Goal: Task Accomplishment & Management: Manage account settings

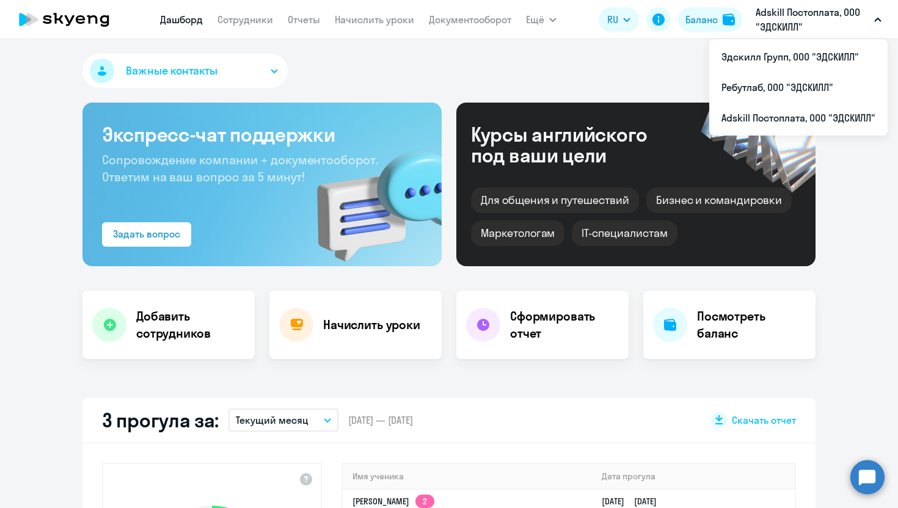
select select "30"
click at [766, 87] on li "Ребутлаб, ООО "ЭДСКИЛЛ"" at bounding box center [798, 87] width 178 height 31
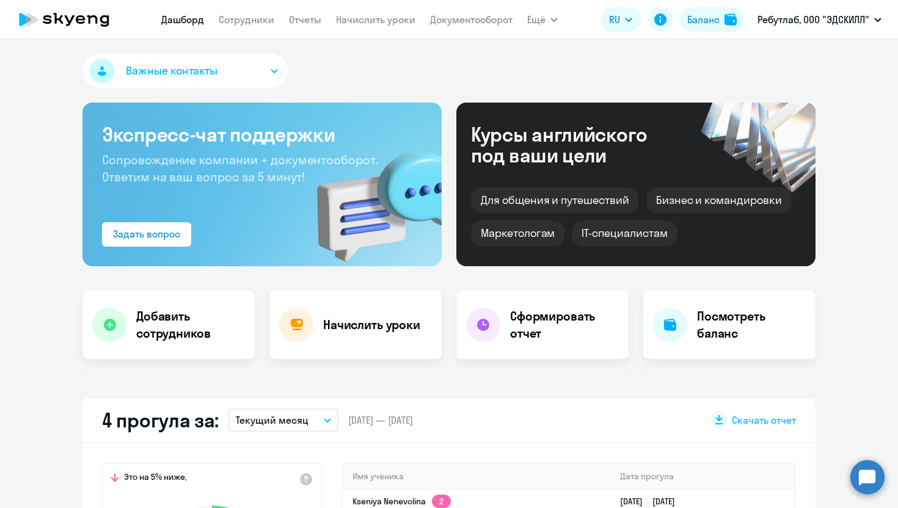
select select "30"
click at [224, 18] on link "Сотрудники" at bounding box center [247, 19] width 56 height 12
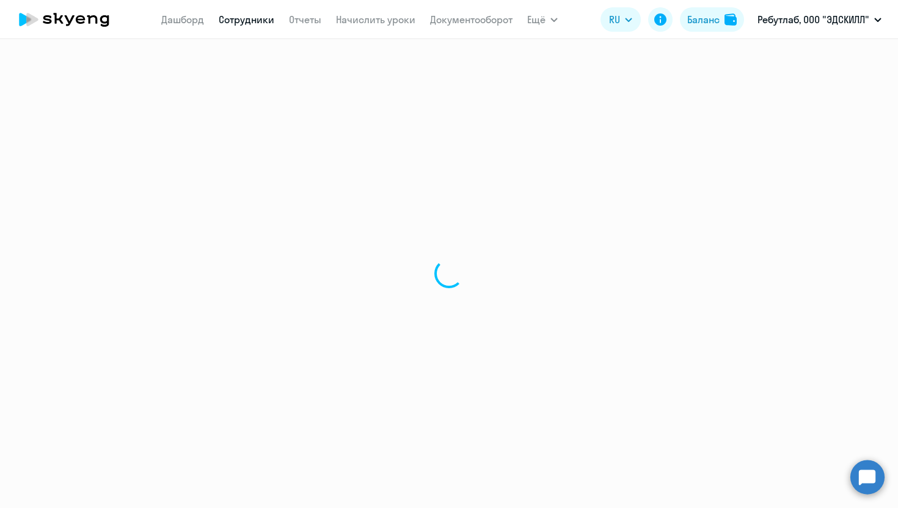
select select "30"
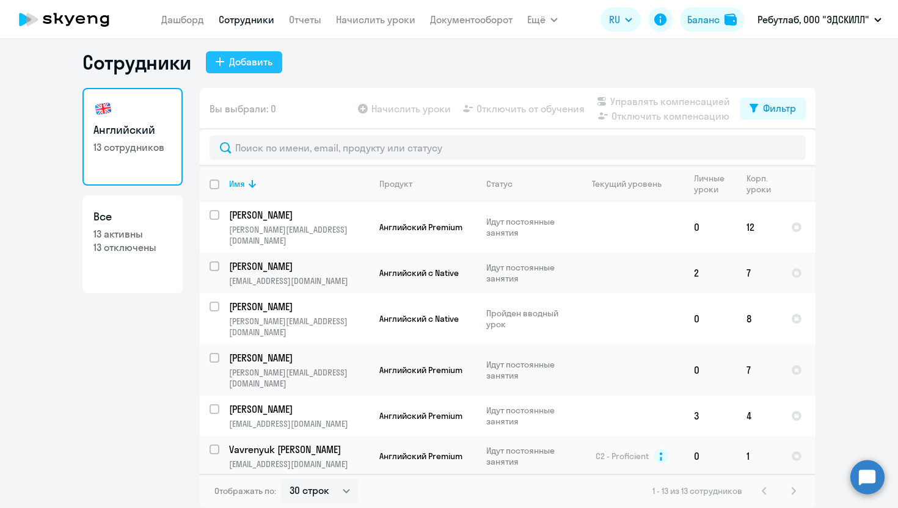
click at [249, 61] on div "Добавить" at bounding box center [250, 61] width 43 height 15
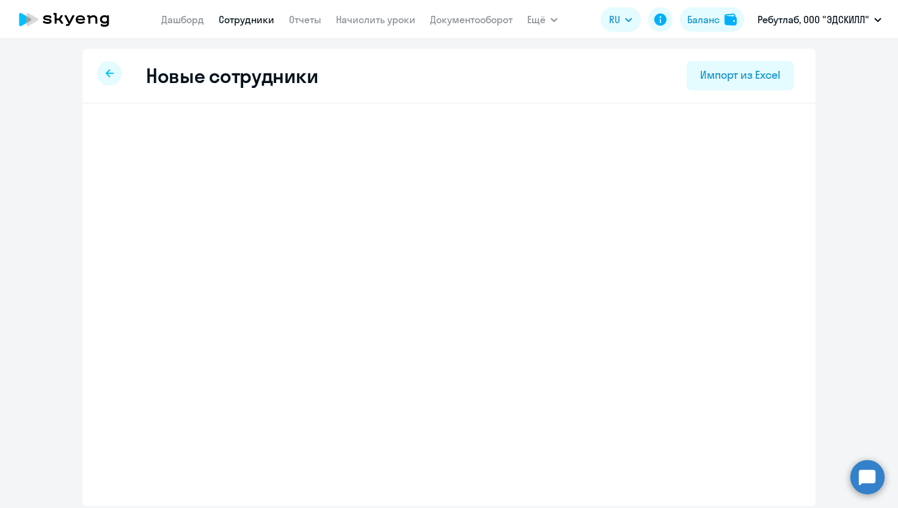
select select "english_adult_not_native_speaker"
select select "3"
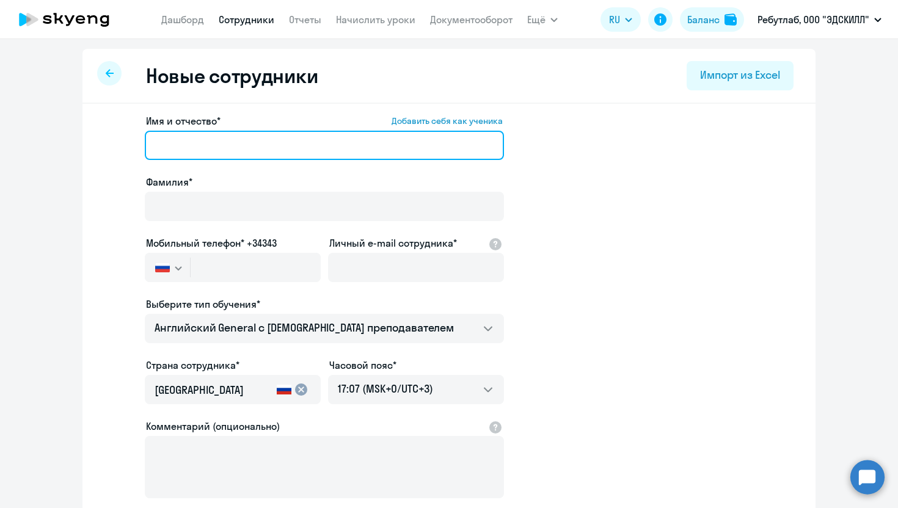
click at [218, 134] on input "Имя и отчество* Добавить себя как ученика" at bounding box center [324, 145] width 359 height 29
paste input "[PERSON_NAME]"
drag, startPoint x: 242, startPoint y: 147, endPoint x: 181, endPoint y: 140, distance: 60.9
click at [181, 140] on input "[PERSON_NAME]" at bounding box center [324, 145] width 359 height 29
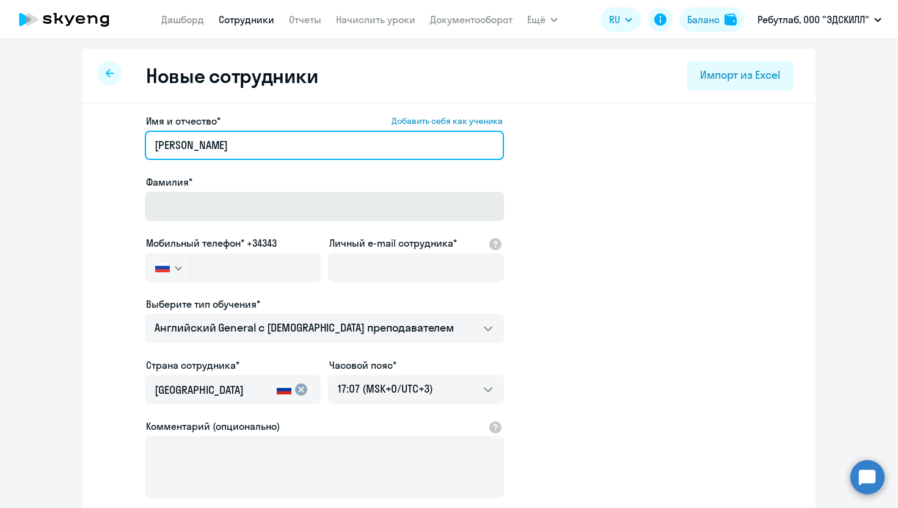
type input "[PERSON_NAME]"
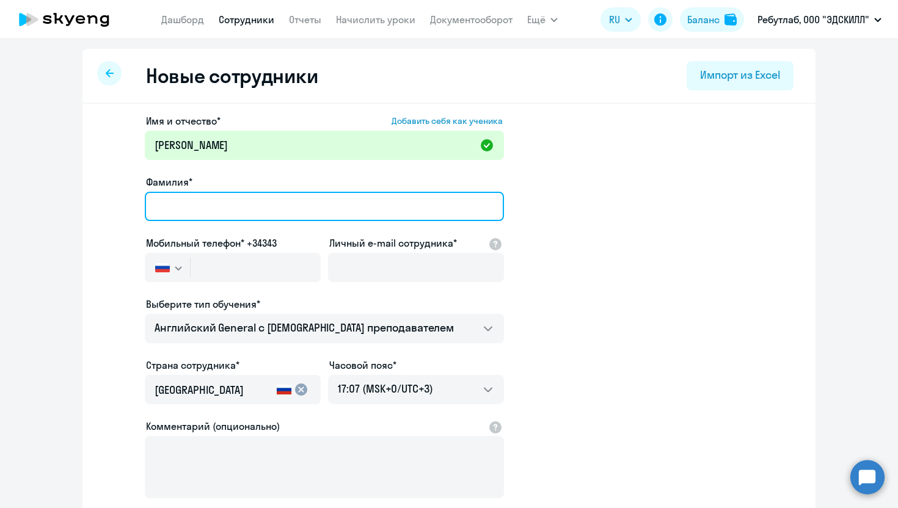
click at [198, 213] on input "Фамилия*" at bounding box center [324, 206] width 359 height 29
paste input "Filippova"
type input "Filippova"
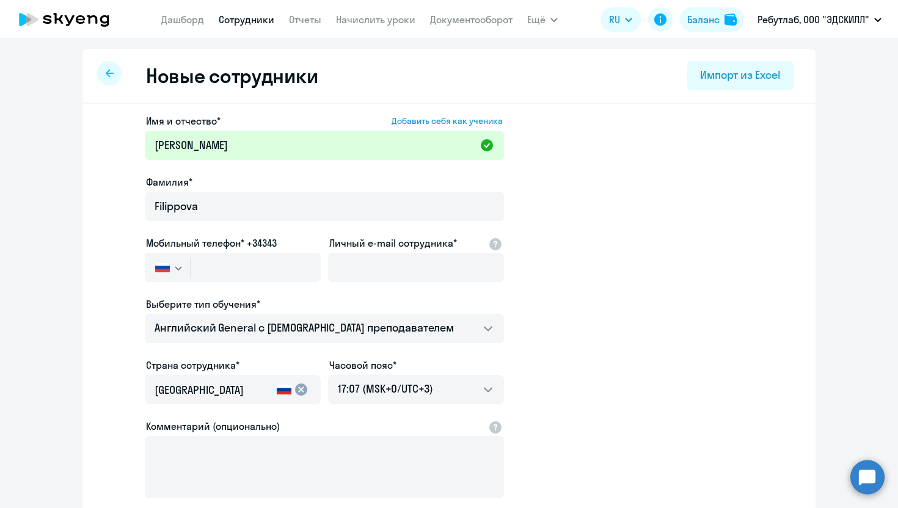
click at [753, 205] on app-new-student-form "Имя и отчество* Добавить себя как ученика [PERSON_NAME]* [PERSON_NAME] телефон*…" at bounding box center [449, 332] width 694 height 436
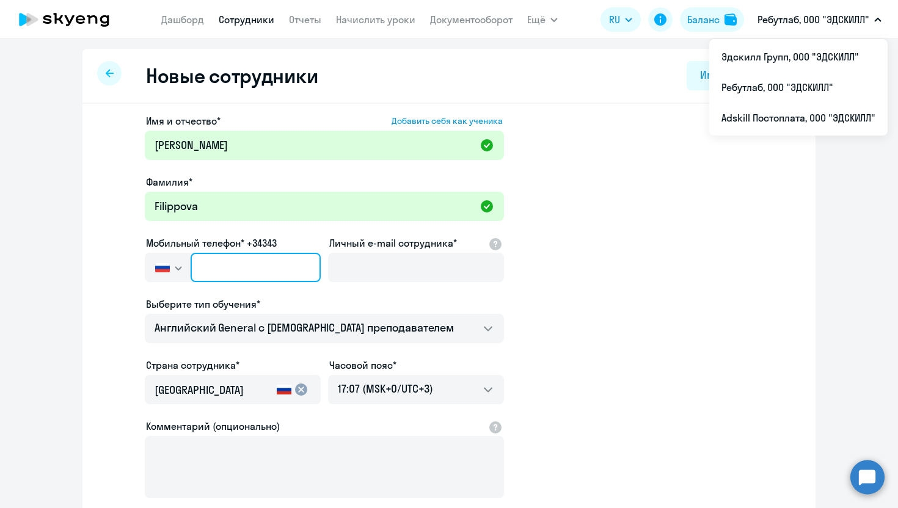
click at [264, 258] on input "text" at bounding box center [256, 267] width 130 height 29
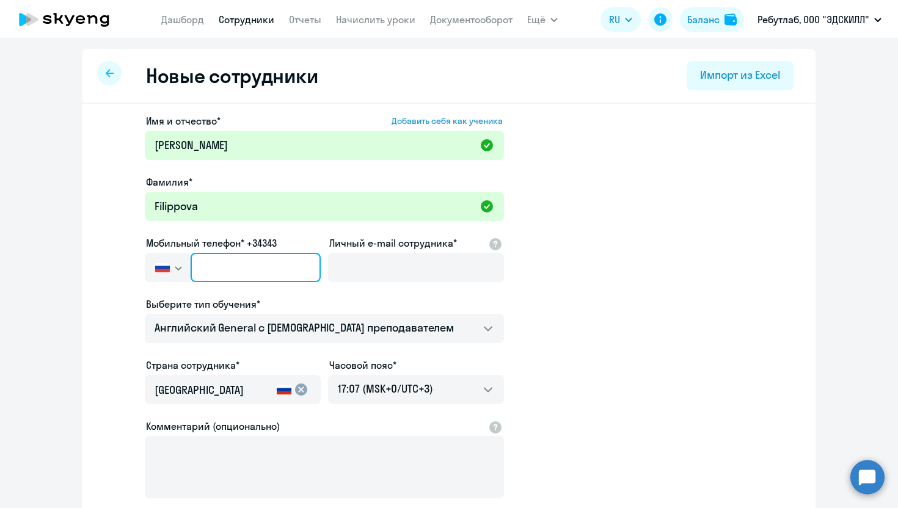
paste input "[PHONE_NUMBER]"
type input "[PHONE_NUMBER]"
click at [780, 247] on app-new-student-form "Имя и отчество* Добавить себя как ученика [PERSON_NAME]* [PERSON_NAME] телефон*…" at bounding box center [449, 332] width 694 height 436
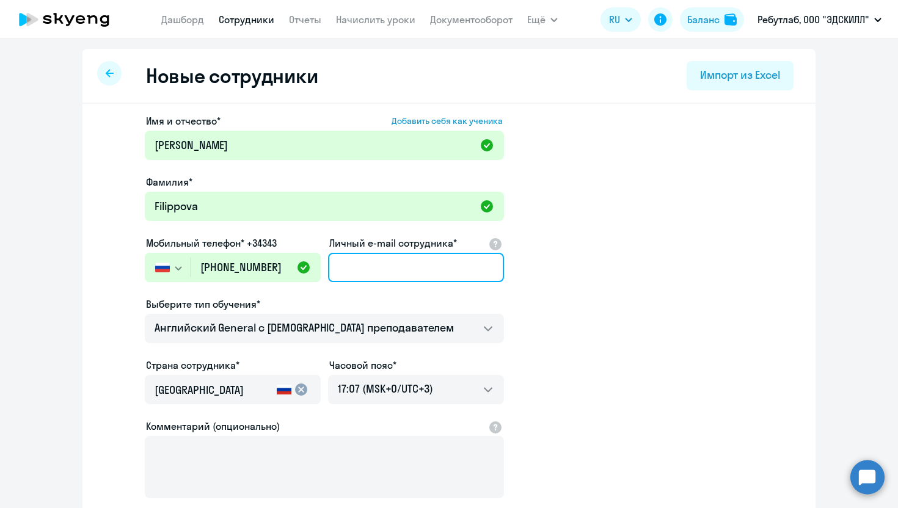
click at [374, 262] on input "Личный e-mail сотрудника*" at bounding box center [416, 267] width 176 height 29
paste input "[PERSON_NAME][EMAIL_ADDRESS][DOMAIN_NAME]"
type input "[PERSON_NAME][EMAIL_ADDRESS][DOMAIN_NAME]"
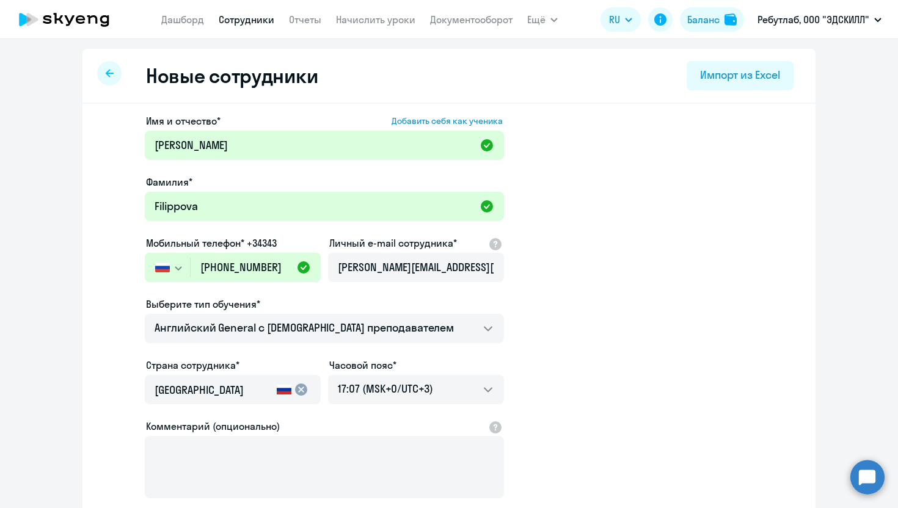
click at [585, 293] on app-new-student-form "Имя и отчество* Добавить себя как ученика [PERSON_NAME]* [PERSON_NAME] телефон*…" at bounding box center [449, 332] width 694 height 436
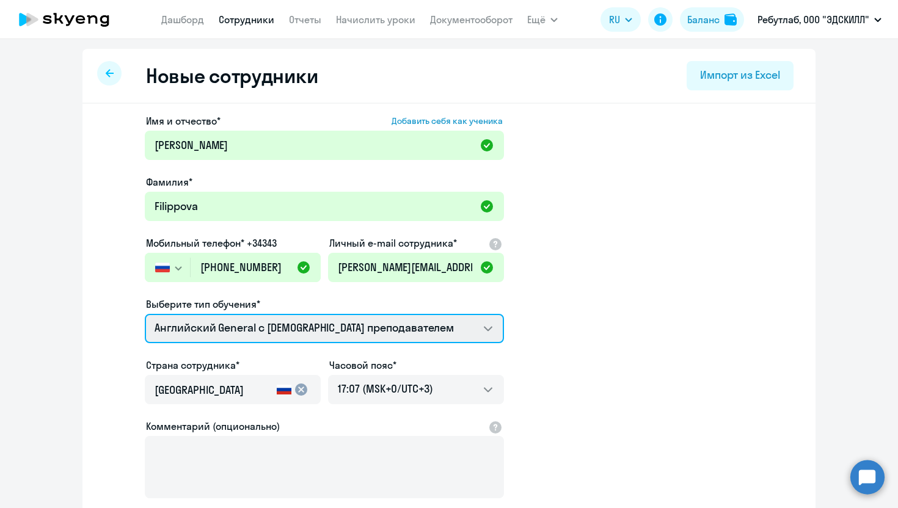
click at [419, 327] on select "Английский General с русскоговорящим преподавателем Английский General с [DEMOG…" at bounding box center [324, 328] width 359 height 29
select select "french_adult_not_native_speaker_premium"
click at [145, 314] on select "Английский General с русскоговорящим преподавателем Английский General с [DEMOG…" at bounding box center [324, 328] width 359 height 29
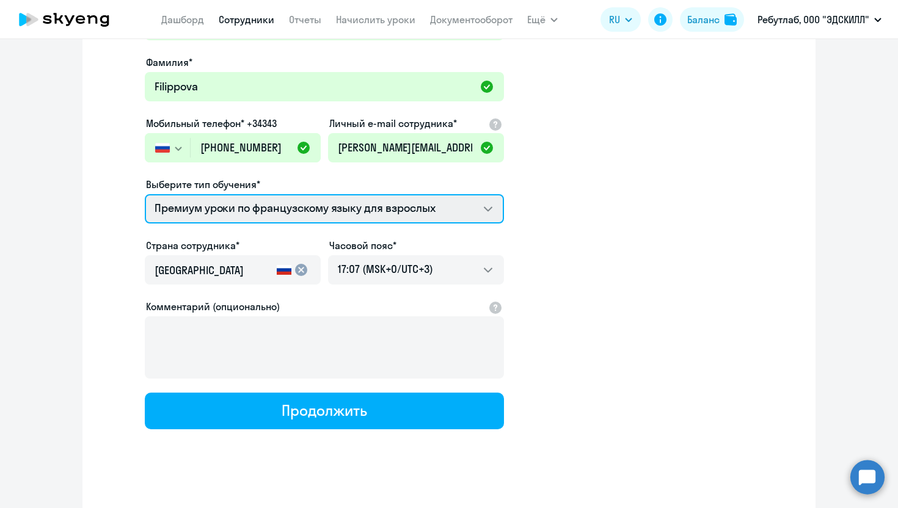
scroll to position [132, 0]
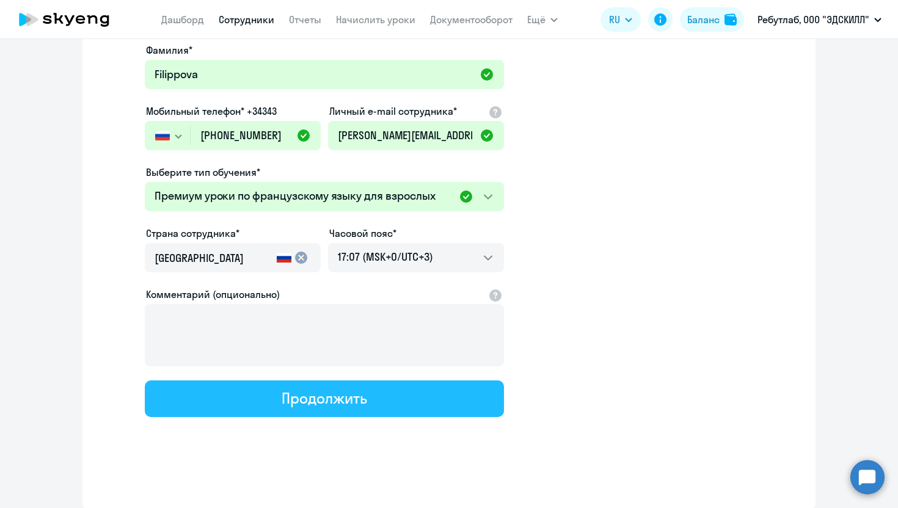
click at [359, 402] on div "Продолжить" at bounding box center [324, 399] width 85 height 20
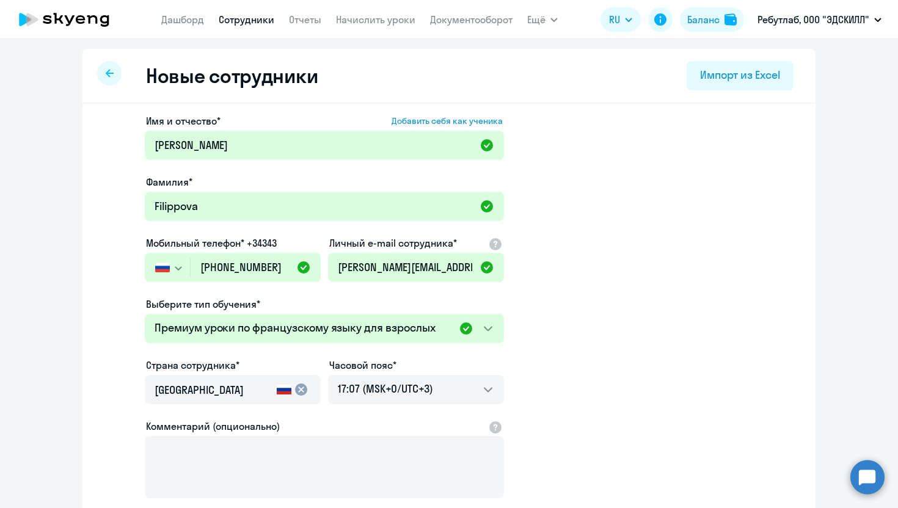
select select "french_adult_not_native_speaker_premium"
select select "3"
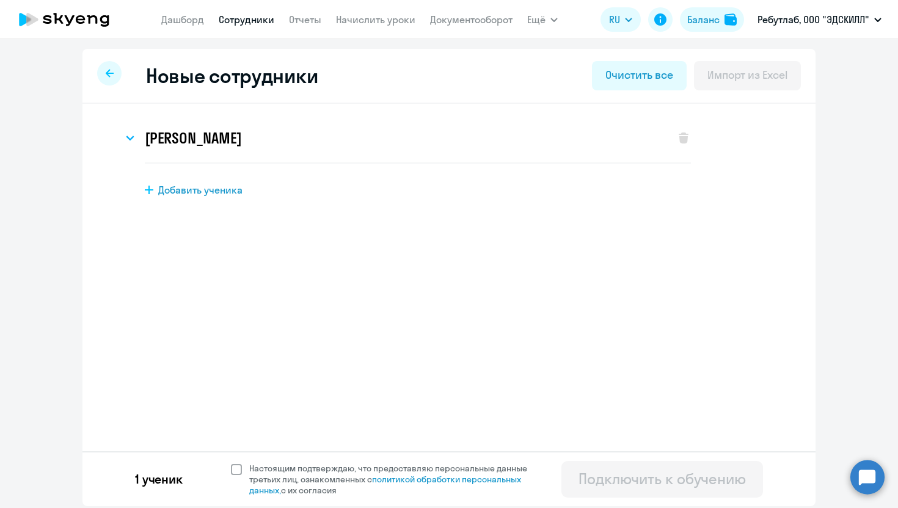
click at [236, 471] on span at bounding box center [236, 469] width 11 height 11
click at [231, 463] on input "Настоящим подтверждаю, что предоставляю персональные данные третьих лиц, ознако…" at bounding box center [230, 463] width 1 height 1
checkbox input "true"
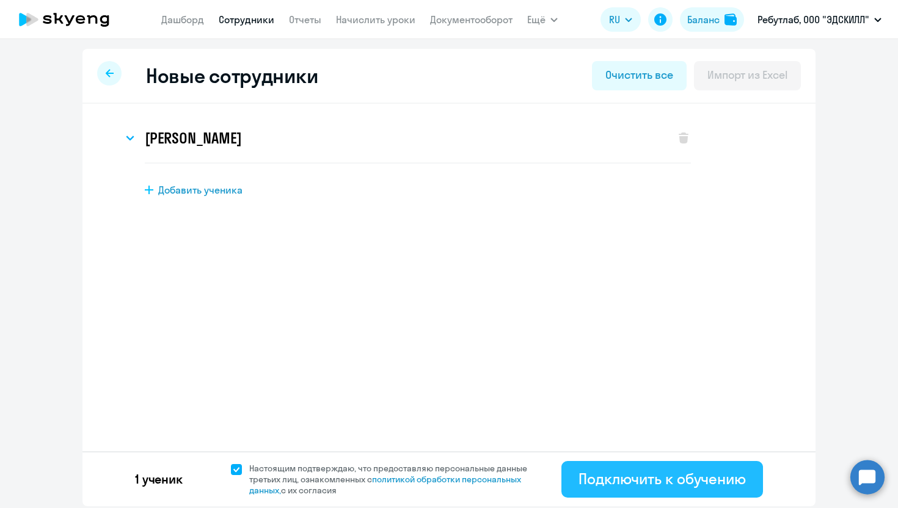
click at [609, 490] on button "Подключить к обучению" at bounding box center [663, 479] width 202 height 37
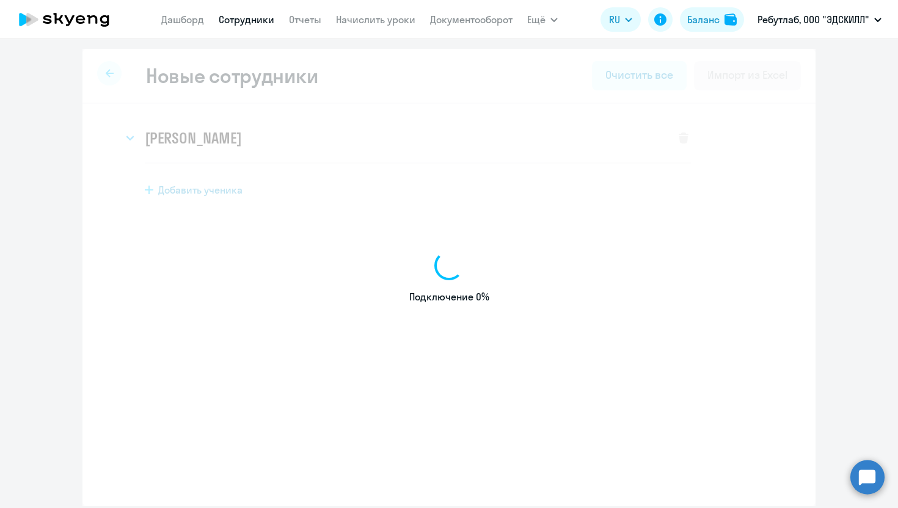
select select "english_adult_not_native_speaker"
select select "3"
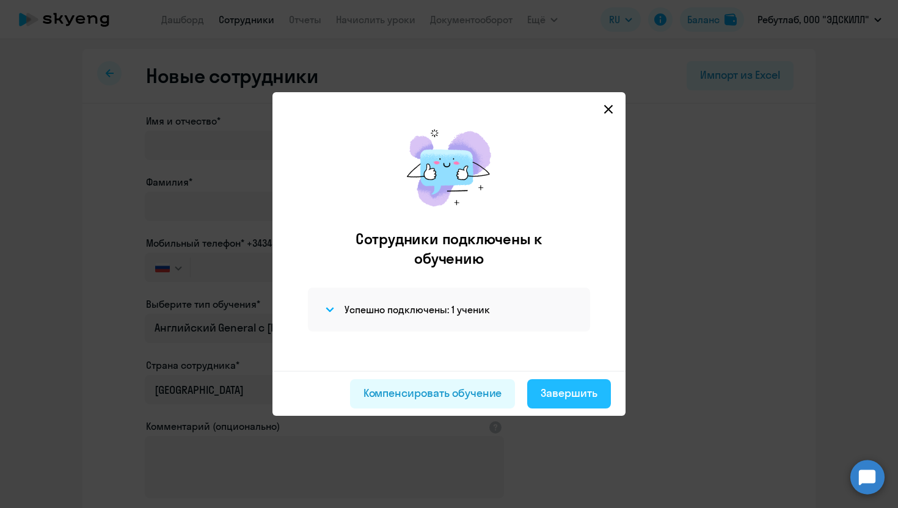
click at [583, 393] on div "Завершить" at bounding box center [569, 394] width 57 height 16
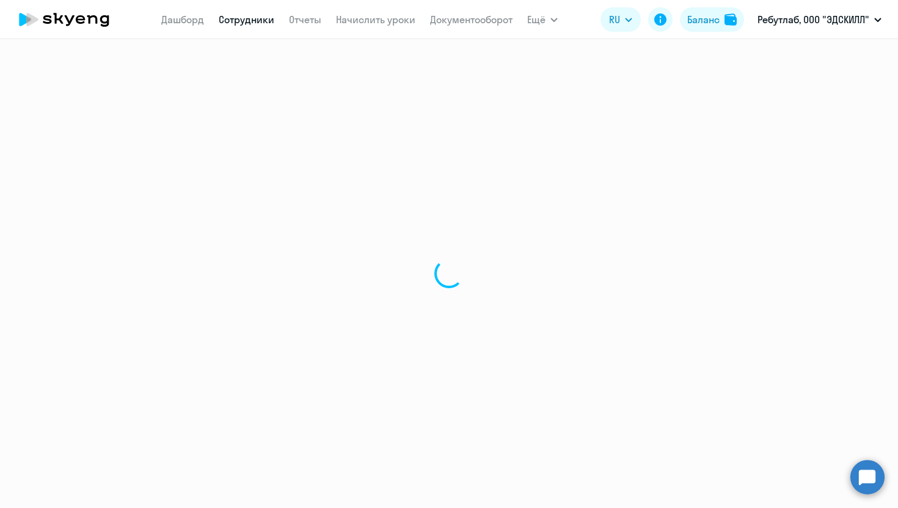
select select "30"
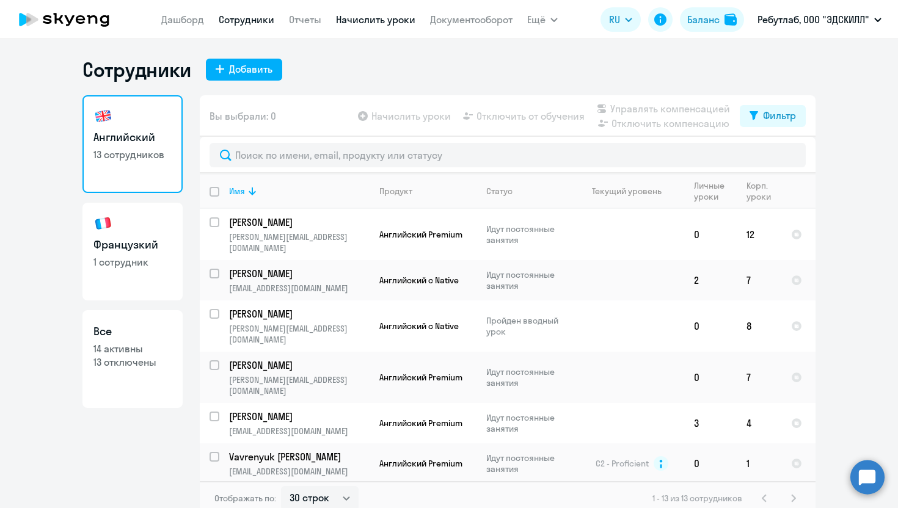
click at [370, 25] on link "Начислить уроки" at bounding box center [375, 19] width 79 height 12
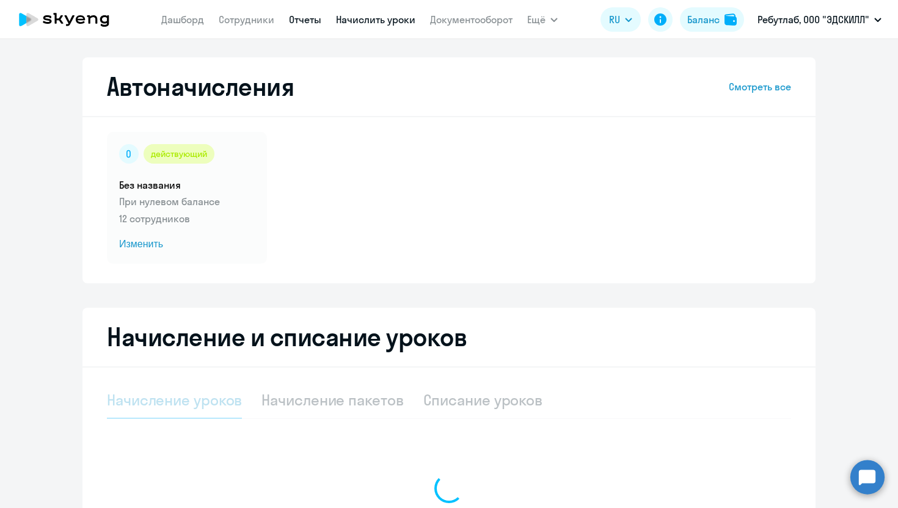
click at [295, 18] on link "Отчеты" at bounding box center [305, 19] width 32 height 12
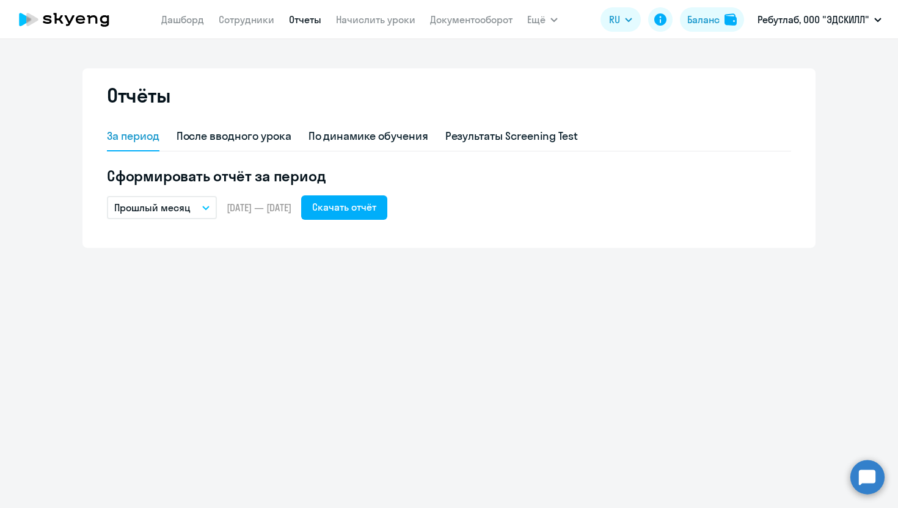
click at [247, 31] on nav "[PERSON_NAME] Отчеты Начислить уроки Документооборот" at bounding box center [336, 19] width 351 height 24
click at [197, 23] on link "Дашборд" at bounding box center [182, 19] width 43 height 12
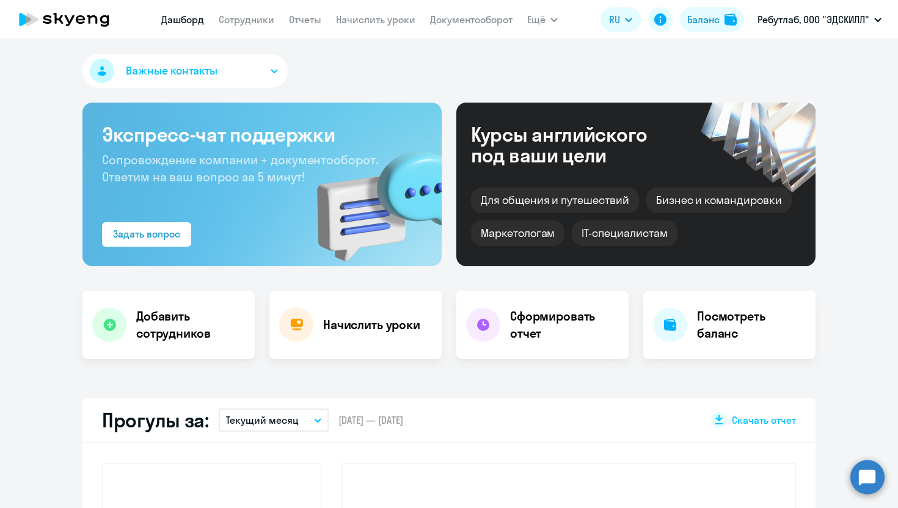
click at [255, 12] on app-menu-item-link "Сотрудники" at bounding box center [247, 19] width 56 height 15
click at [255, 15] on link "Сотрудники" at bounding box center [247, 19] width 56 height 12
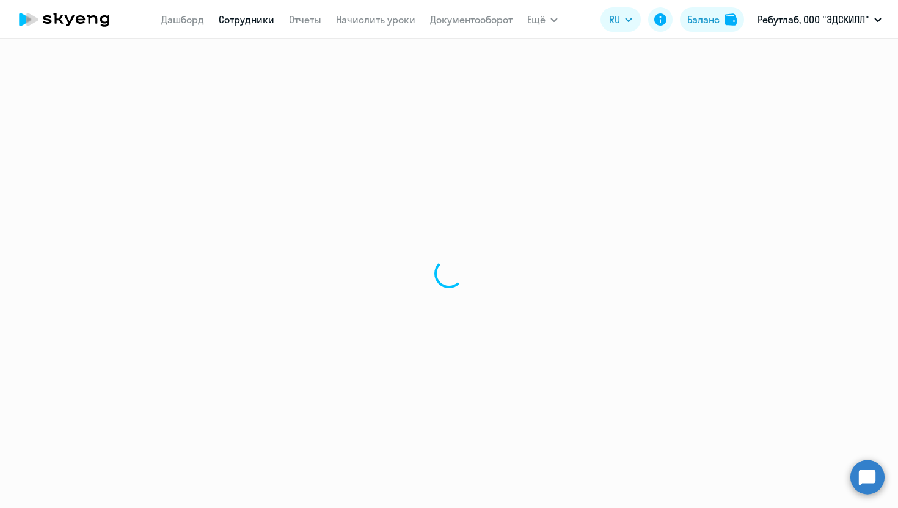
select select "30"
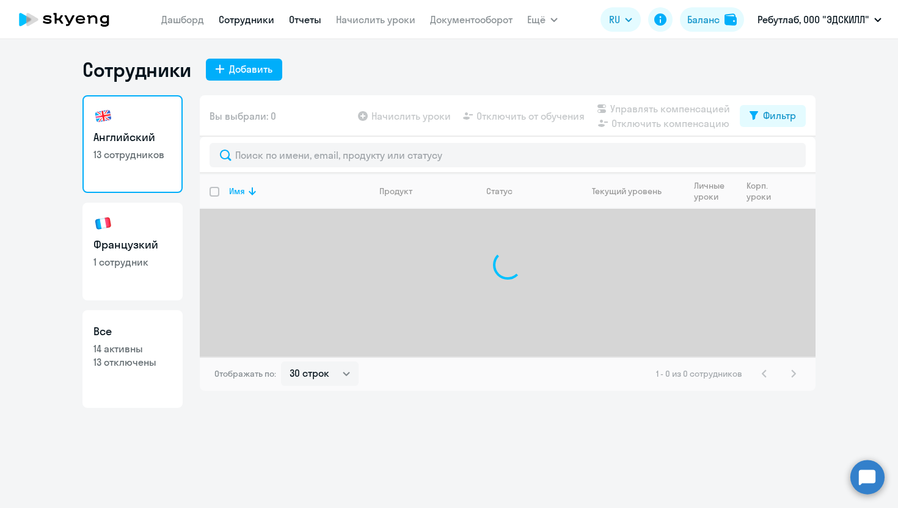
click at [302, 21] on link "Отчеты" at bounding box center [305, 19] width 32 height 12
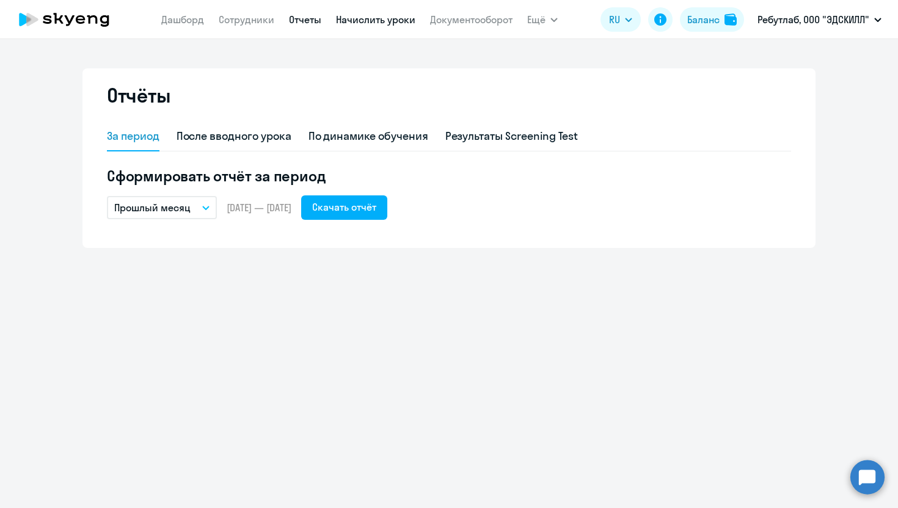
click at [358, 23] on link "Начислить уроки" at bounding box center [375, 19] width 79 height 12
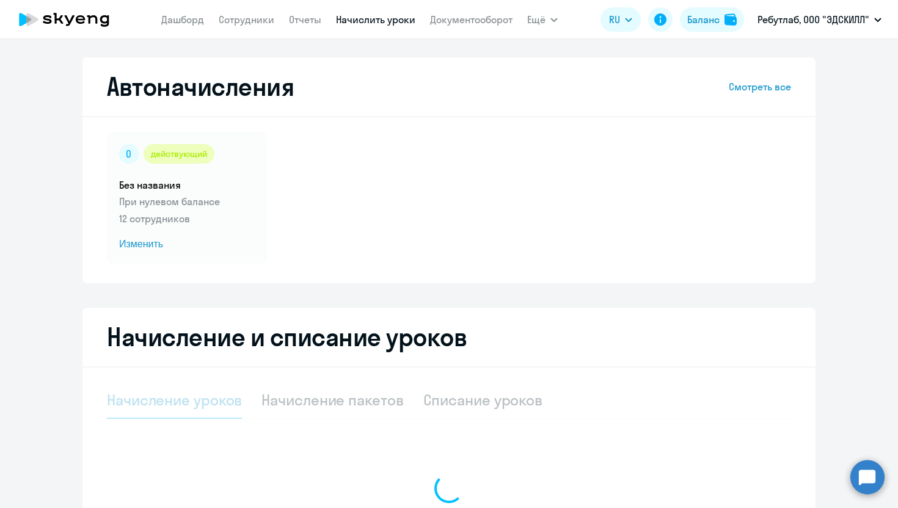
select select "10"
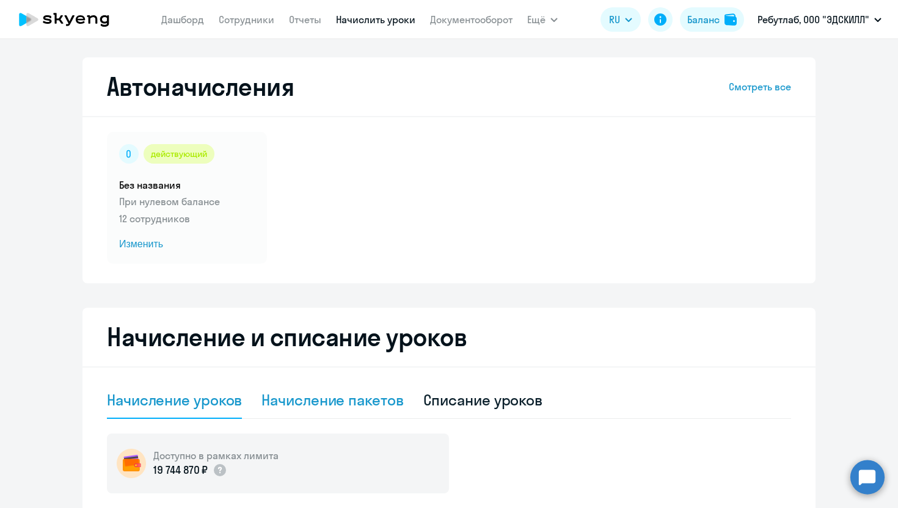
click at [335, 415] on div "Начисление пакетов" at bounding box center [333, 400] width 142 height 37
select select "10"
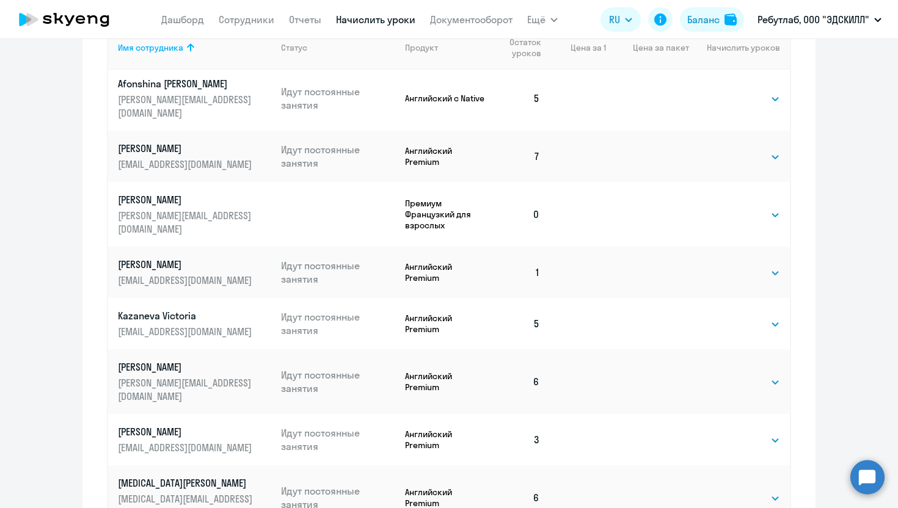
scroll to position [705, 0]
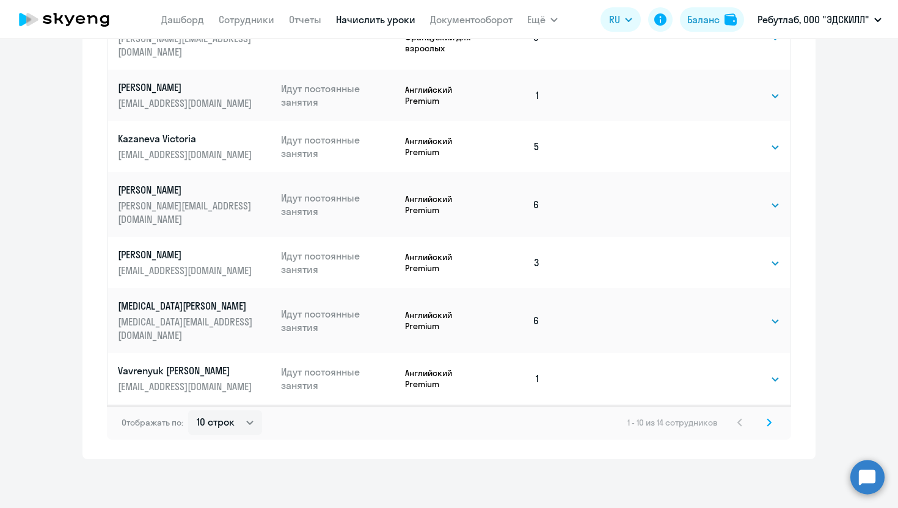
click at [767, 423] on icon at bounding box center [769, 423] width 5 height 9
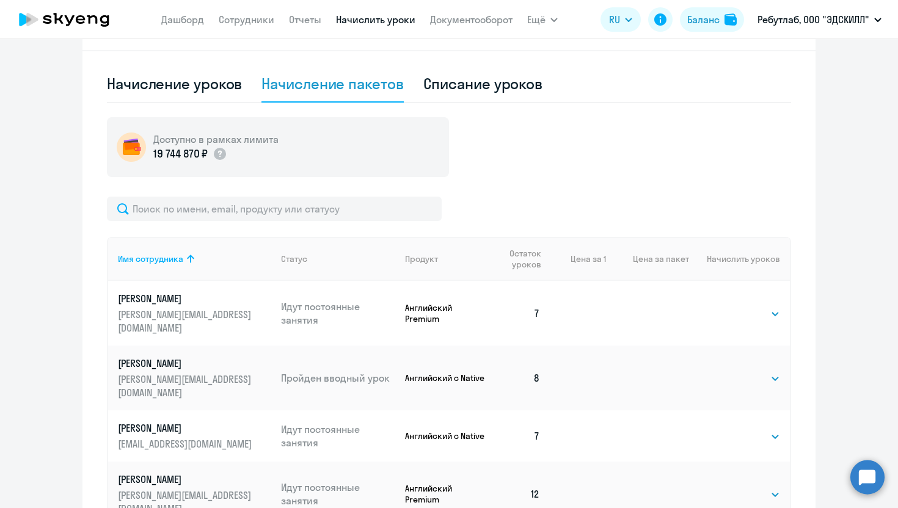
scroll to position [397, 0]
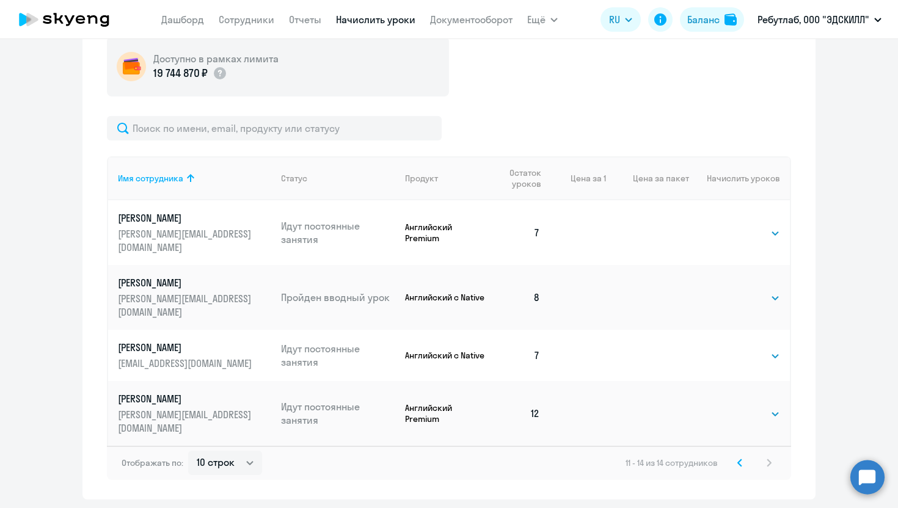
click at [741, 459] on icon at bounding box center [740, 463] width 5 height 9
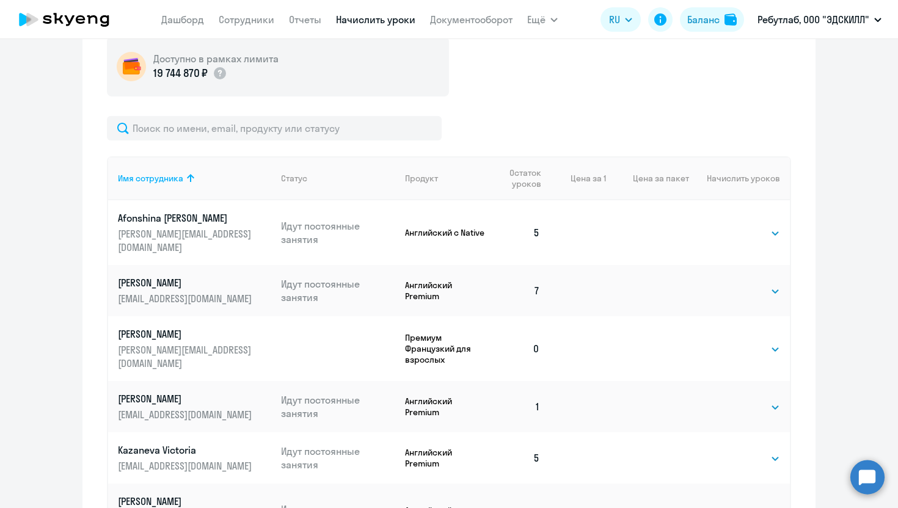
scroll to position [4, 0]
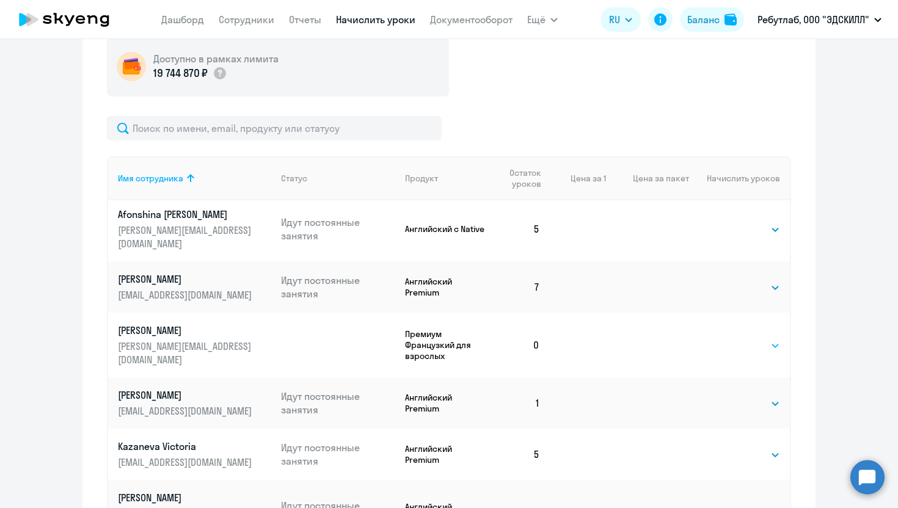
click at [733, 339] on select "Выбрать 4 8 16 32 64 96 128" at bounding box center [755, 346] width 50 height 15
select select "8"
click at [730, 339] on select "Выбрать 4 8 16 32 64 96 128" at bounding box center [755, 346] width 50 height 15
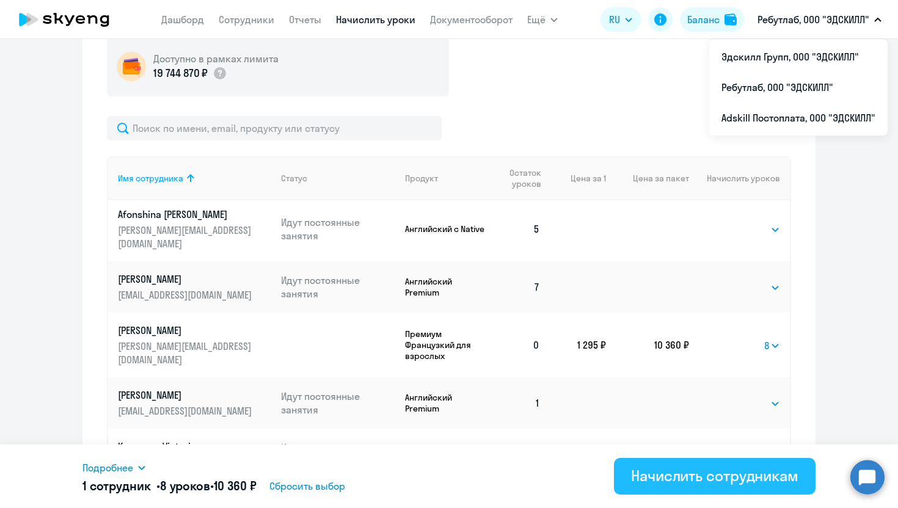
click at [678, 475] on div "Начислить сотрудникам" at bounding box center [714, 476] width 167 height 20
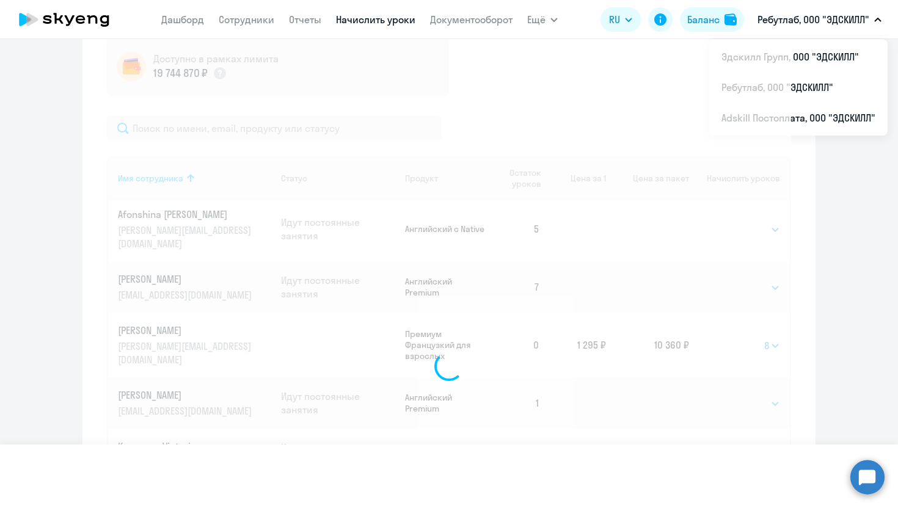
select select
